Goal: Information Seeking & Learning: Learn about a topic

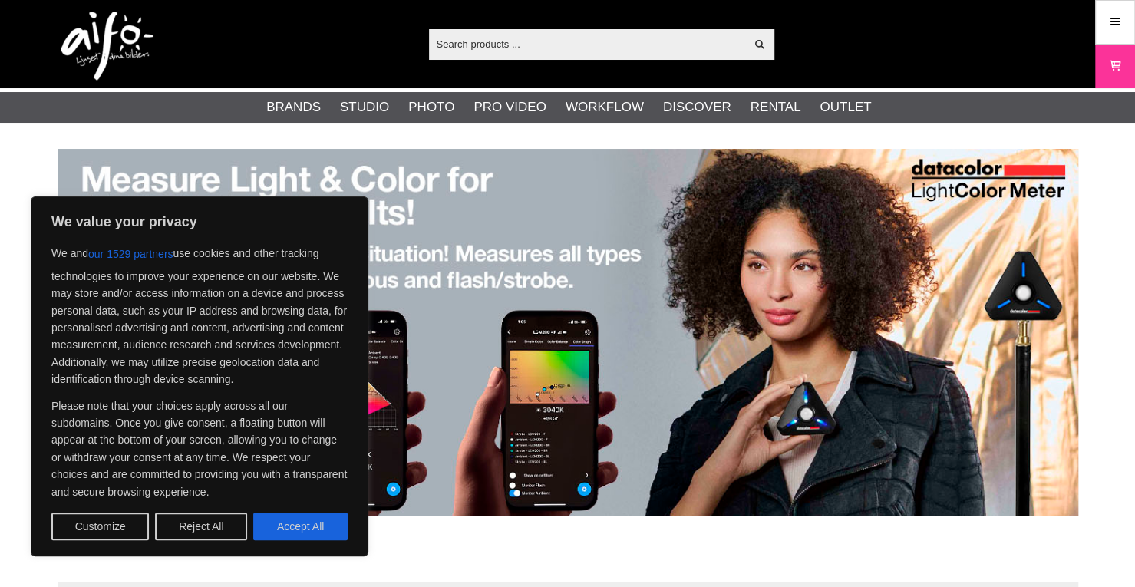
click at [313, 545] on div "We value your privacy We and our 1529 partners use cookies and other tracking t…" at bounding box center [200, 376] width 338 height 360
click at [316, 530] on button "Accept All" at bounding box center [300, 527] width 94 height 28
checkbox input "true"
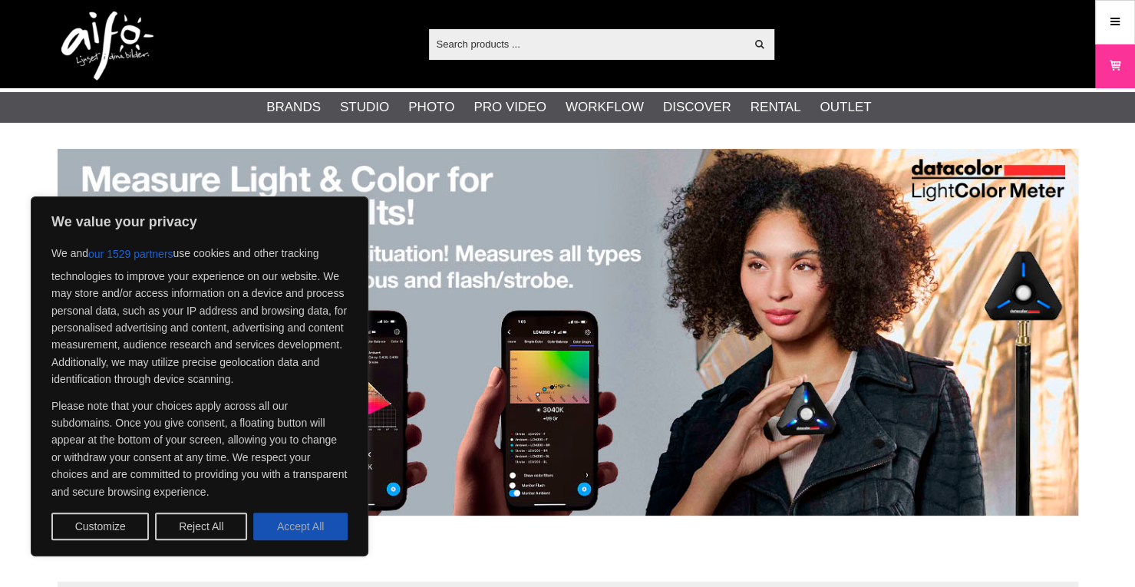
checkbox input "true"
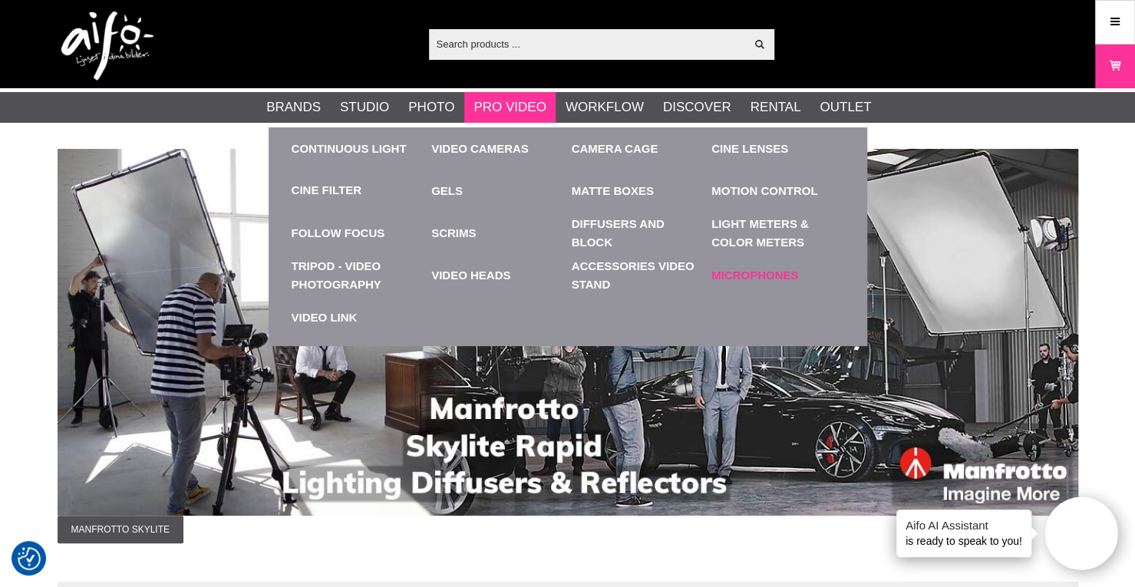
click at [783, 261] on link "Microphones" at bounding box center [777, 275] width 133 height 42
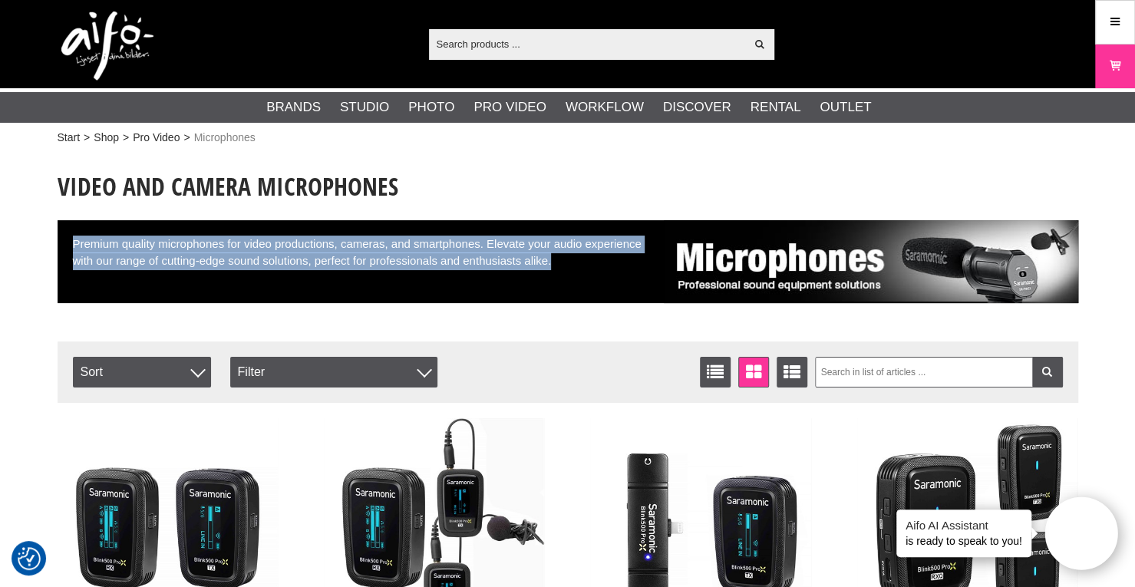
drag, startPoint x: 72, startPoint y: 239, endPoint x: 649, endPoint y: 263, distance: 577.5
click at [649, 263] on div "Premium quality microphones for video productions, cameras, and smartphones. El…" at bounding box center [568, 261] width 1021 height 83
copy div "Premium quality microphones for video productions, cameras, and smartphones. El…"
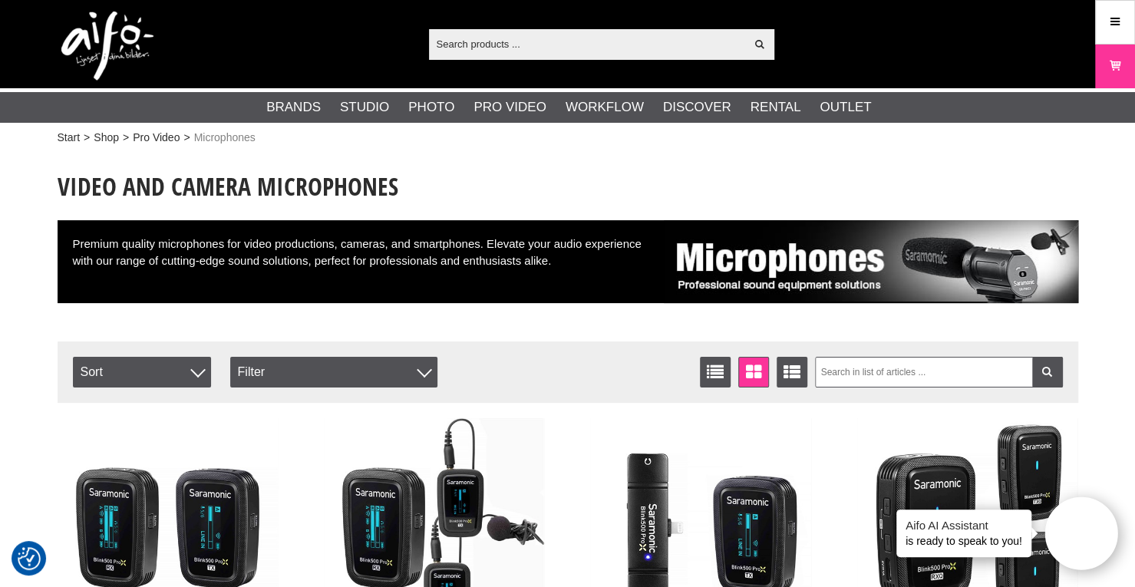
click at [522, 360] on div "List Window Extended list Sort Item no. Price Product Märke Filter Price 11.46 …" at bounding box center [444, 372] width 743 height 31
click at [117, 22] on img at bounding box center [107, 46] width 92 height 69
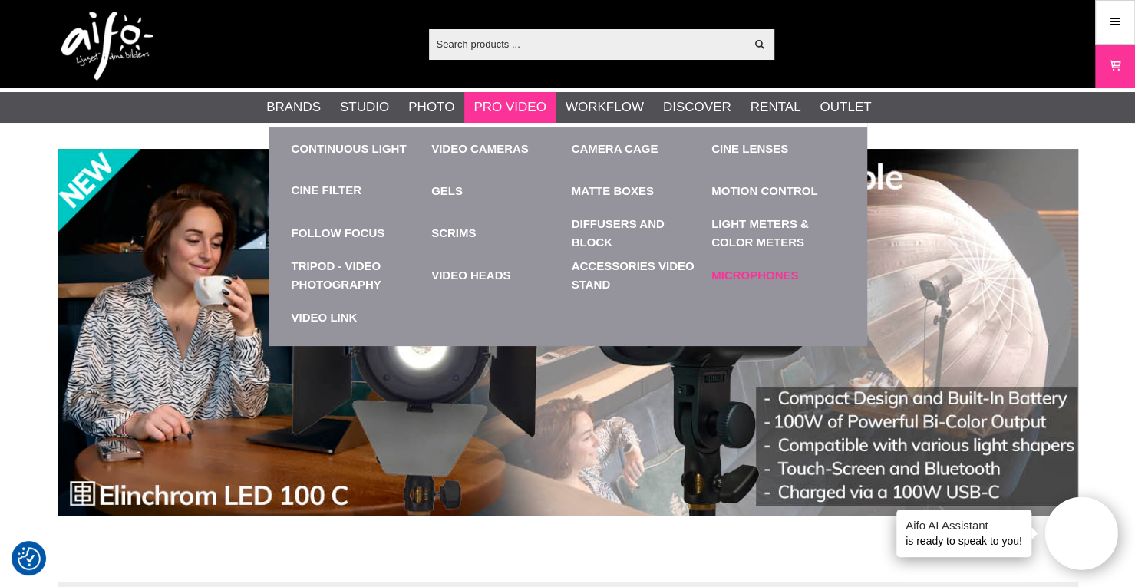
click at [725, 265] on link "Microphones" at bounding box center [777, 275] width 133 height 42
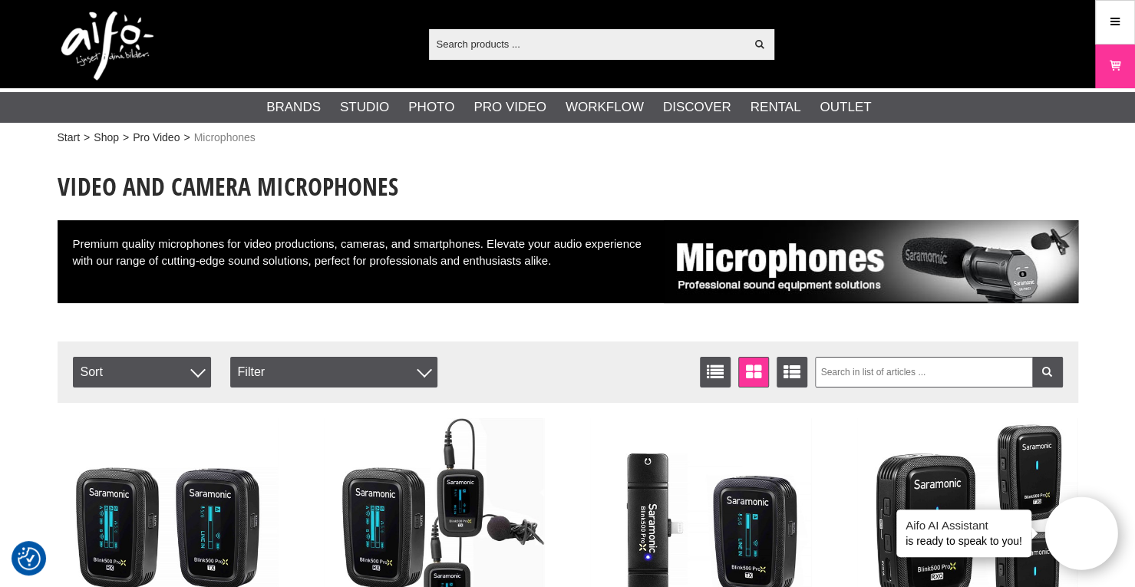
click at [134, 38] on img at bounding box center [107, 46] width 92 height 69
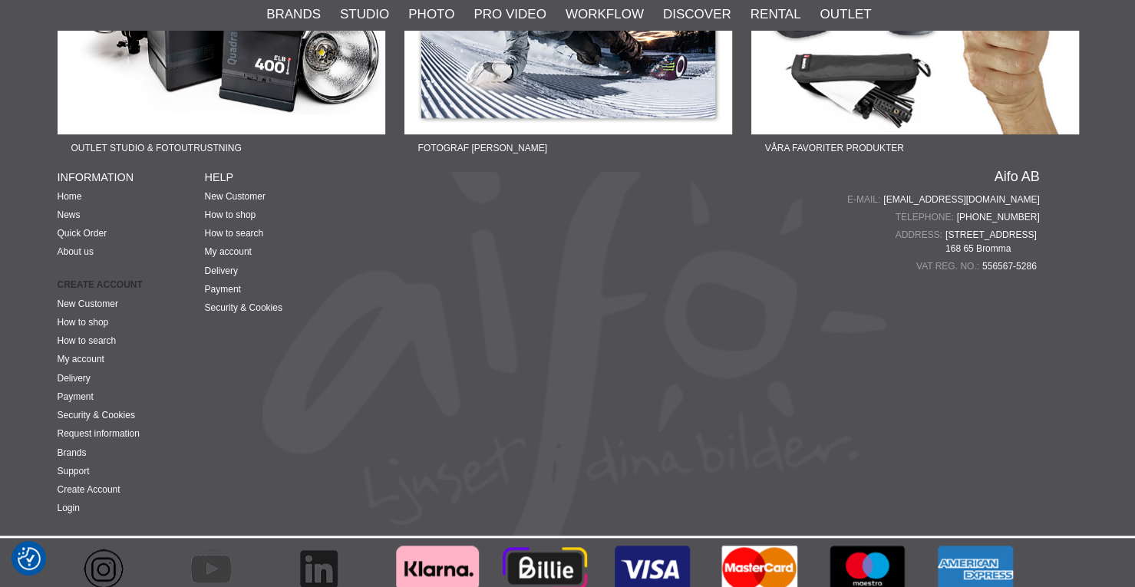
scroll to position [4011, 0]
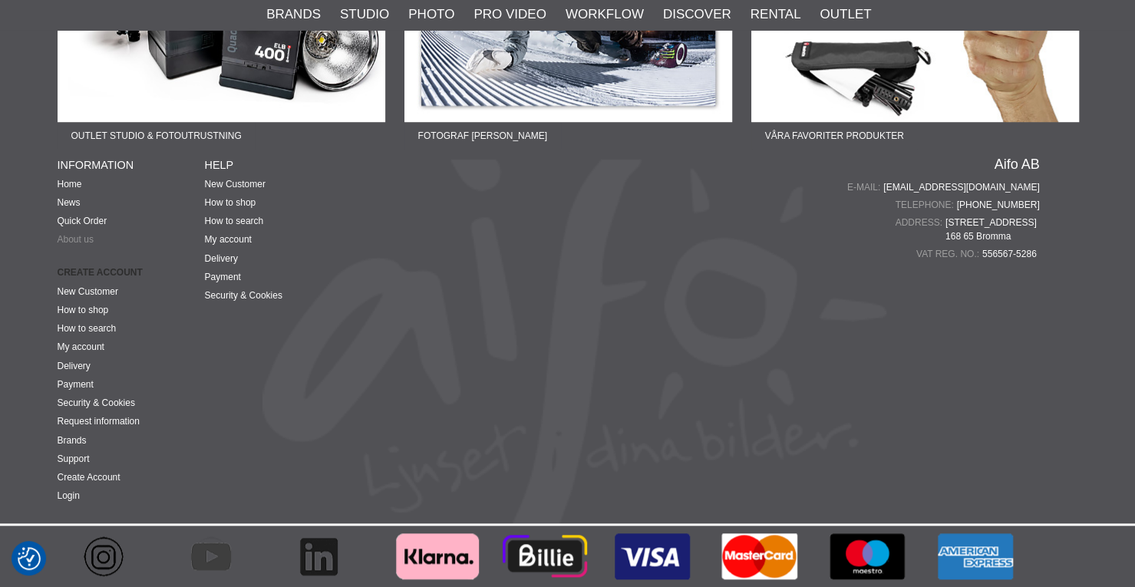
click at [81, 245] on link "About us" at bounding box center [76, 239] width 36 height 11
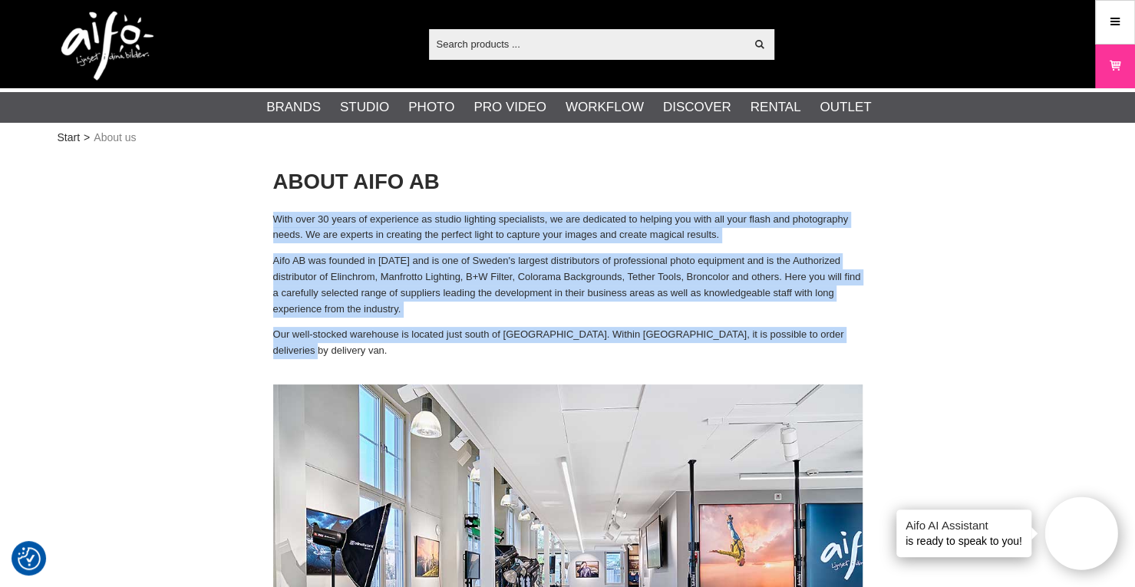
drag, startPoint x: 273, startPoint y: 212, endPoint x: 350, endPoint y: 357, distance: 164.1
copy div "With over 30 years of experience as studio lighting specialists, we are dedicat…"
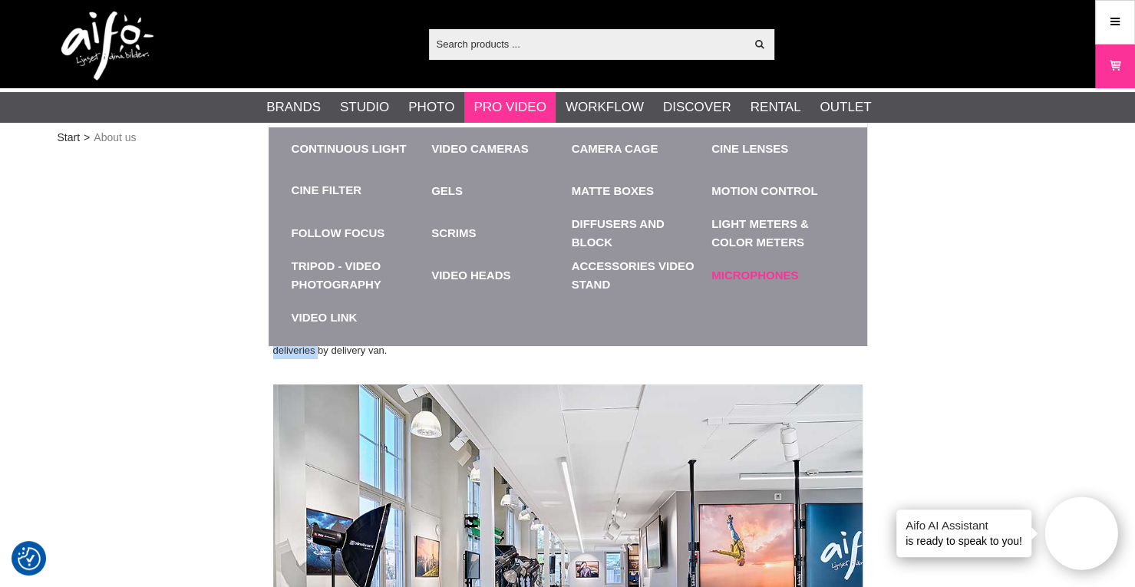
click at [759, 258] on link "Microphones" at bounding box center [777, 275] width 133 height 42
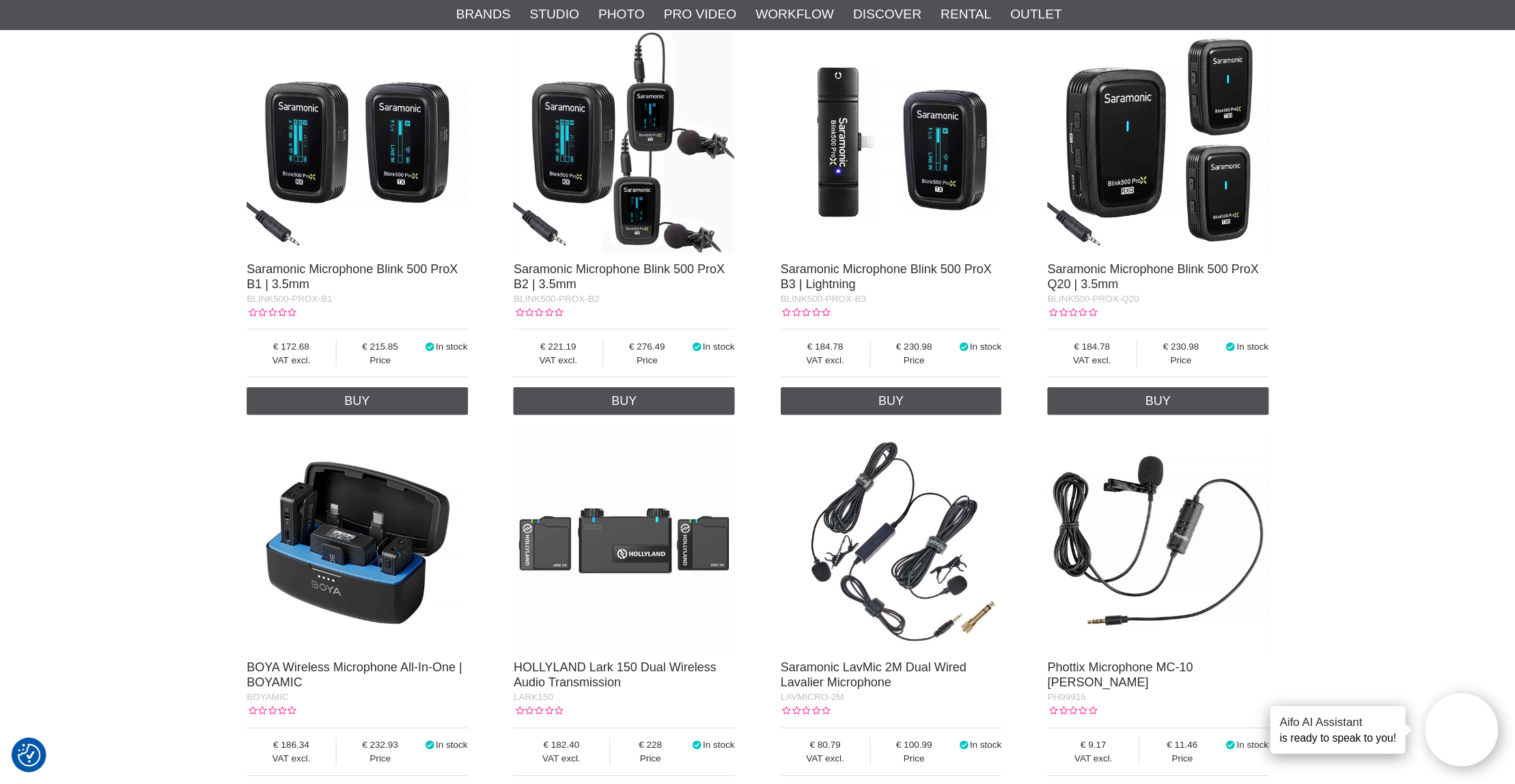
scroll to position [344, 0]
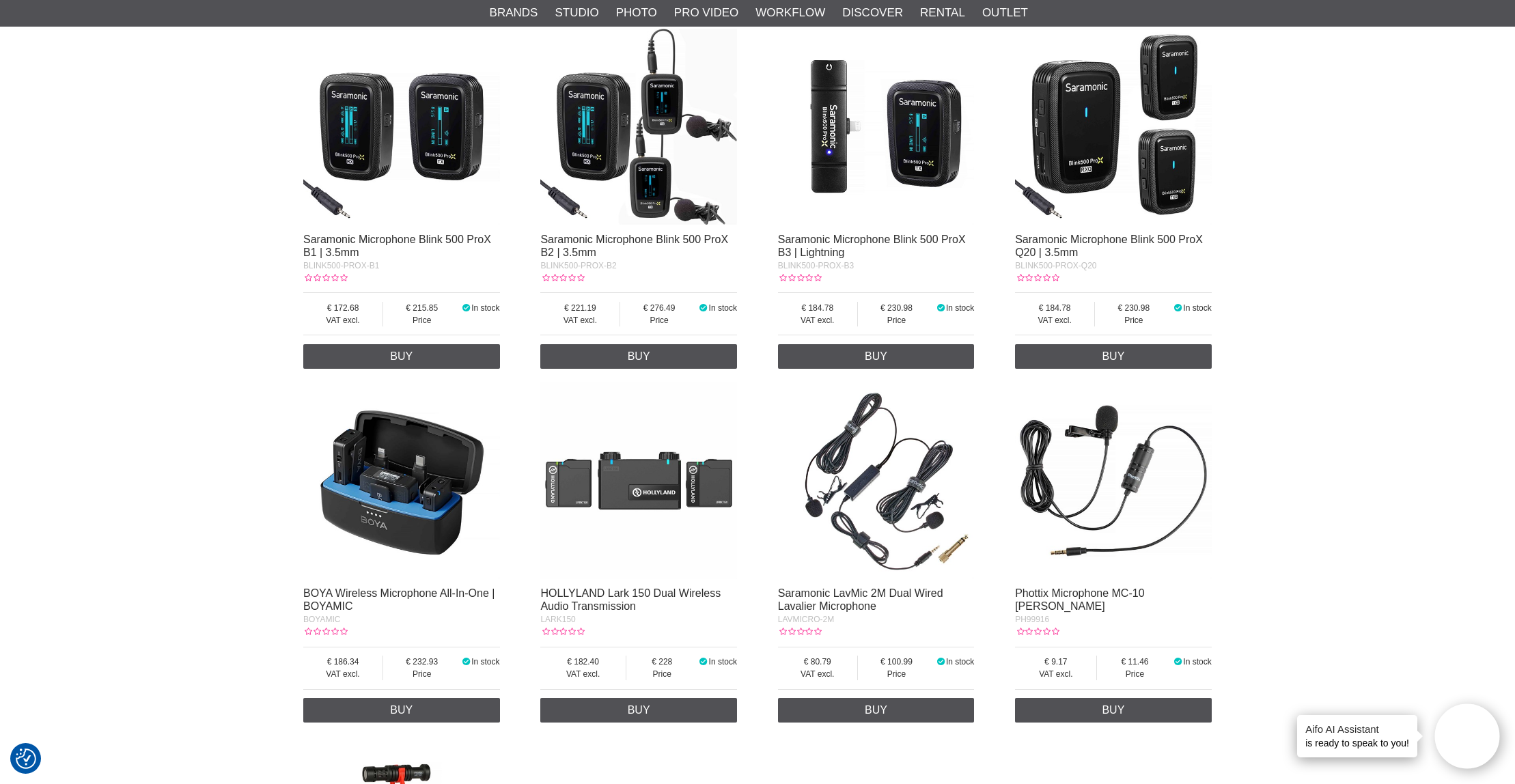
drag, startPoint x: 1006, startPoint y: 11, endPoint x: 102, endPoint y: 276, distance: 942.0
click at [102, 276] on div "Start > Shop > Pro Video > Microphones Video and camera microphones Premium qua…" at bounding box center [758, 481] width 1515 height 1384
click at [1009, 474] on div "Start > Shop > Pro Video > Microphones Video and camera microphones Premium qua…" at bounding box center [758, 481] width 1515 height 1384
